Goal: Task Accomplishment & Management: Use online tool/utility

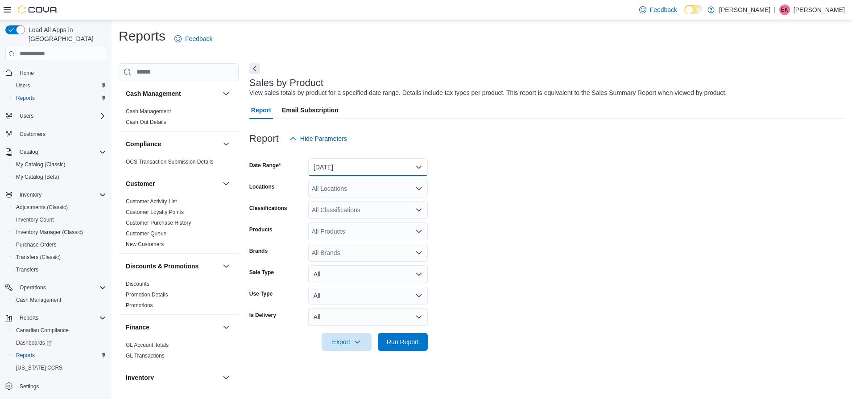
click at [370, 164] on button "Yesterday" at bounding box center [367, 167] width 119 height 18
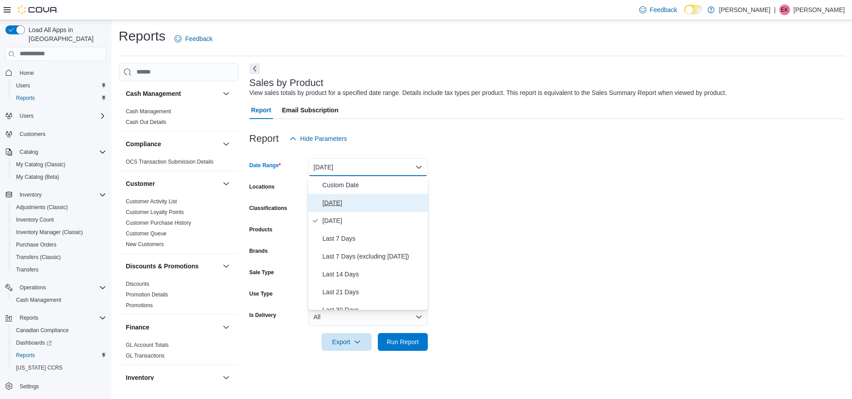
click at [364, 199] on span "[DATE]" at bounding box center [373, 203] width 102 height 11
click at [364, 199] on form "Date Range Yesterday Locations All Locations Classifications All Classification…" at bounding box center [546, 249] width 595 height 203
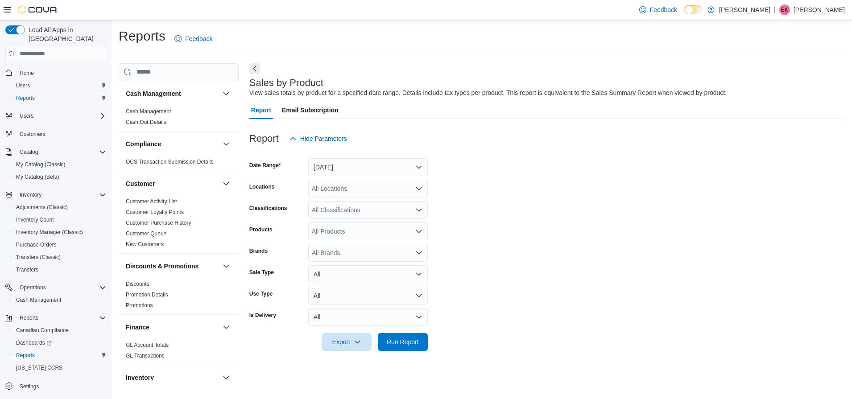
drag, startPoint x: 364, startPoint y: 198, endPoint x: 324, endPoint y: 193, distance: 40.5
click at [324, 193] on div "All Locations" at bounding box center [367, 189] width 119 height 18
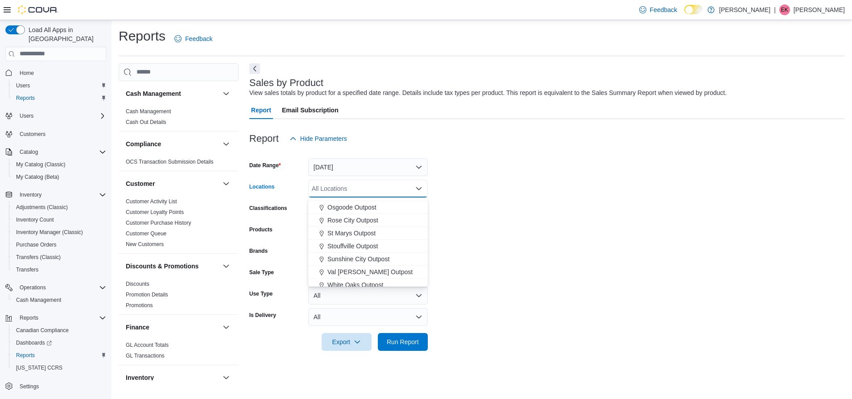
scroll to position [234, 0]
click at [368, 214] on span "Rose City Outpost" at bounding box center [352, 215] width 51 height 9
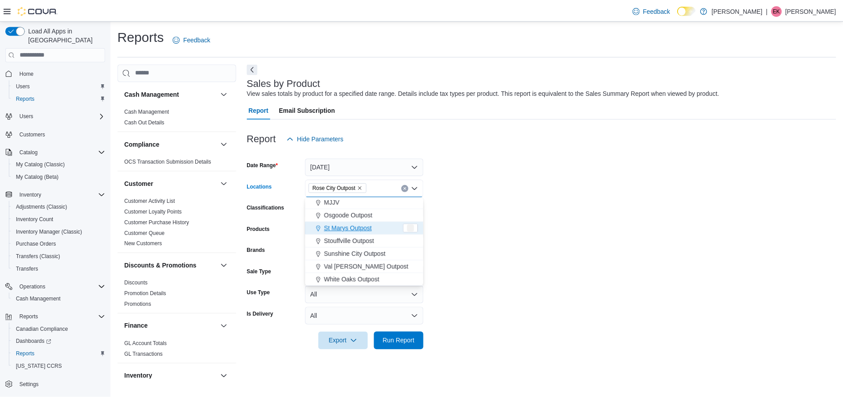
scroll to position [221, 0]
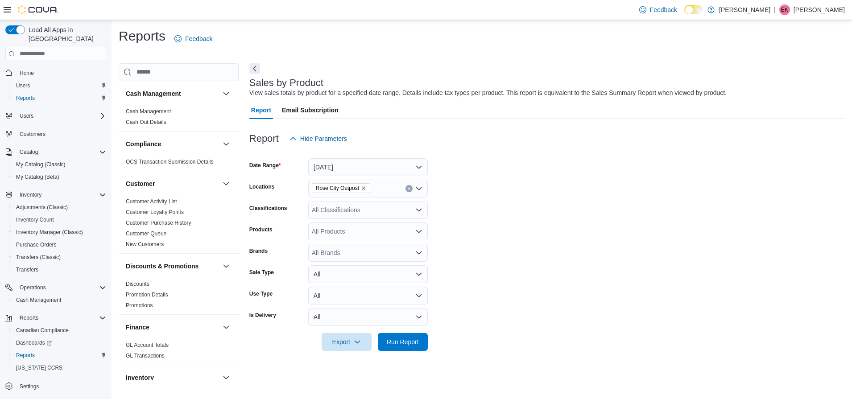
click at [480, 203] on form "Date Range Today Locations Rose City Outpost Classifications All Classification…" at bounding box center [546, 249] width 595 height 203
click at [409, 340] on span "Run Report" at bounding box center [403, 341] width 32 height 9
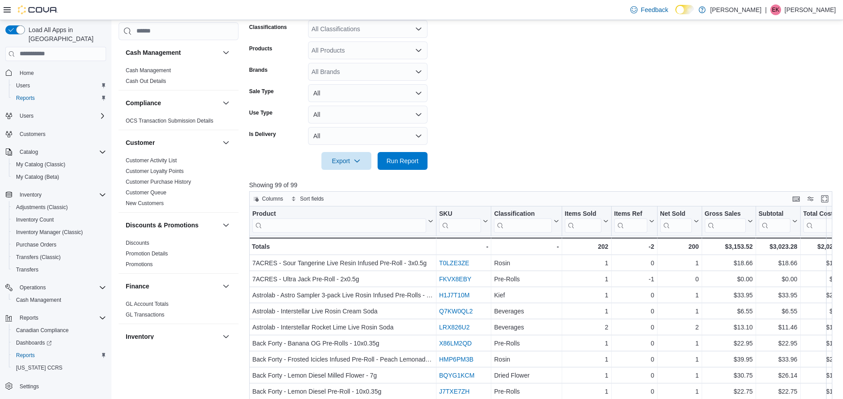
scroll to position [56, 0]
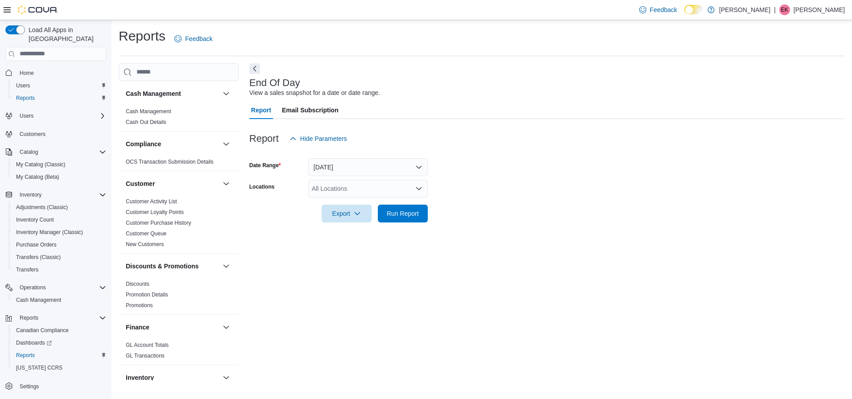
click at [399, 189] on div "All Locations" at bounding box center [367, 189] width 119 height 18
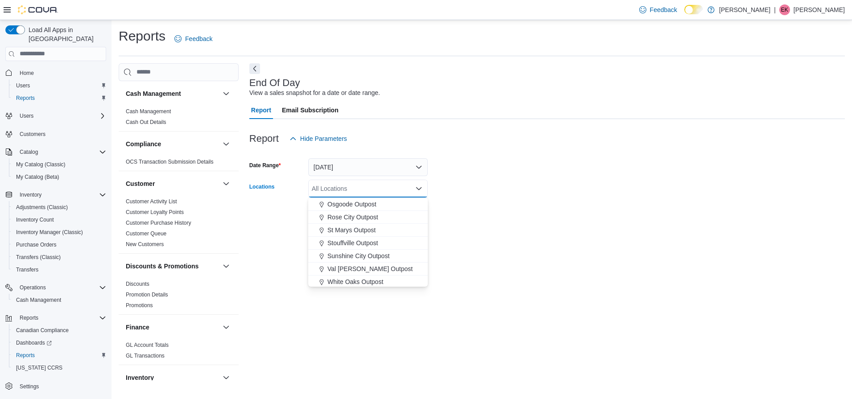
scroll to position [234, 0]
click at [368, 217] on span "Rose City Outpost" at bounding box center [352, 215] width 51 height 9
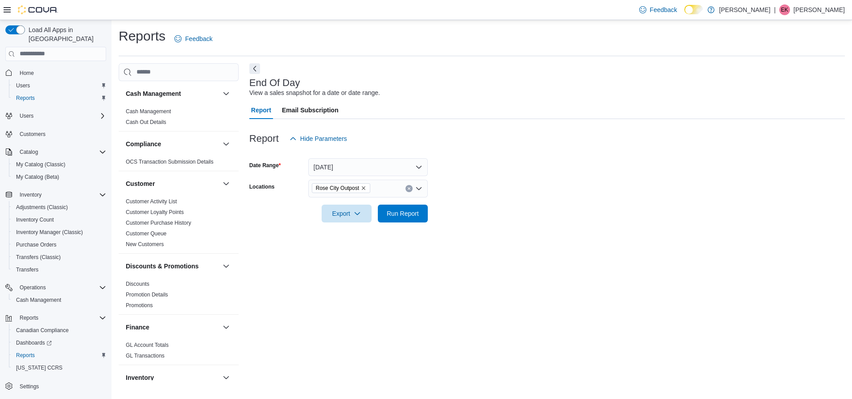
click at [457, 217] on form "Date Range [DATE] Locations [GEOGRAPHIC_DATA] Outpost Export Run Report" at bounding box center [546, 185] width 595 height 75
click at [409, 210] on span "Run Report" at bounding box center [403, 213] width 32 height 9
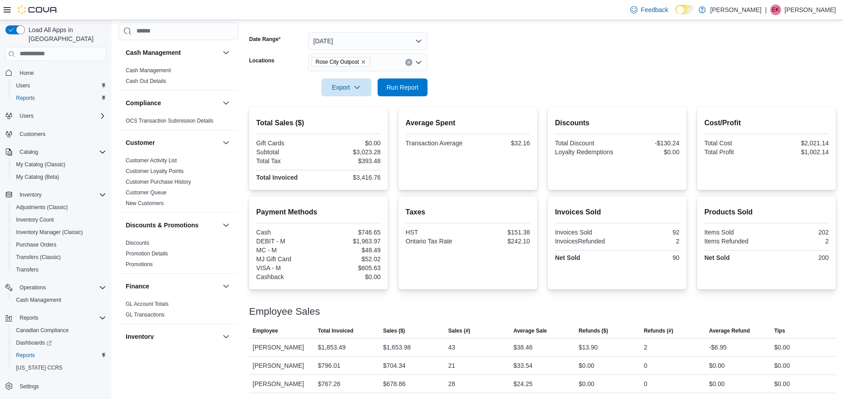
scroll to position [128, 0]
